Goal: Ask a question

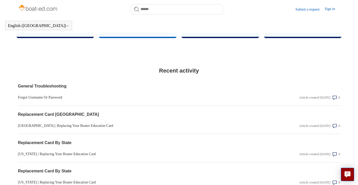
scroll to position [373, 0]
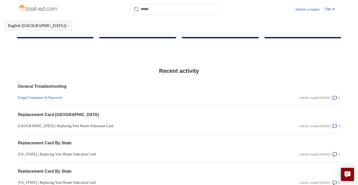
click at [59, 100] on link "Forgot Username Or Password" at bounding box center [131, 97] width 226 height 5
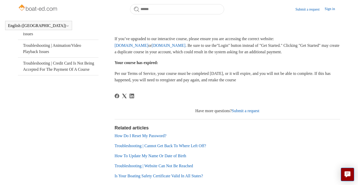
scroll to position [144, 0]
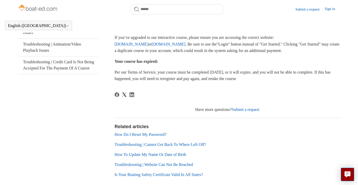
click at [250, 111] on link "Submit a request" at bounding box center [246, 109] width 28 height 4
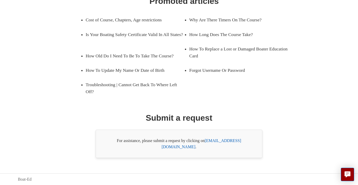
scroll to position [92, 0]
click at [232, 147] on link "support@boat-ed.com" at bounding box center [202, 143] width 80 height 11
